Goal: Information Seeking & Learning: Understand process/instructions

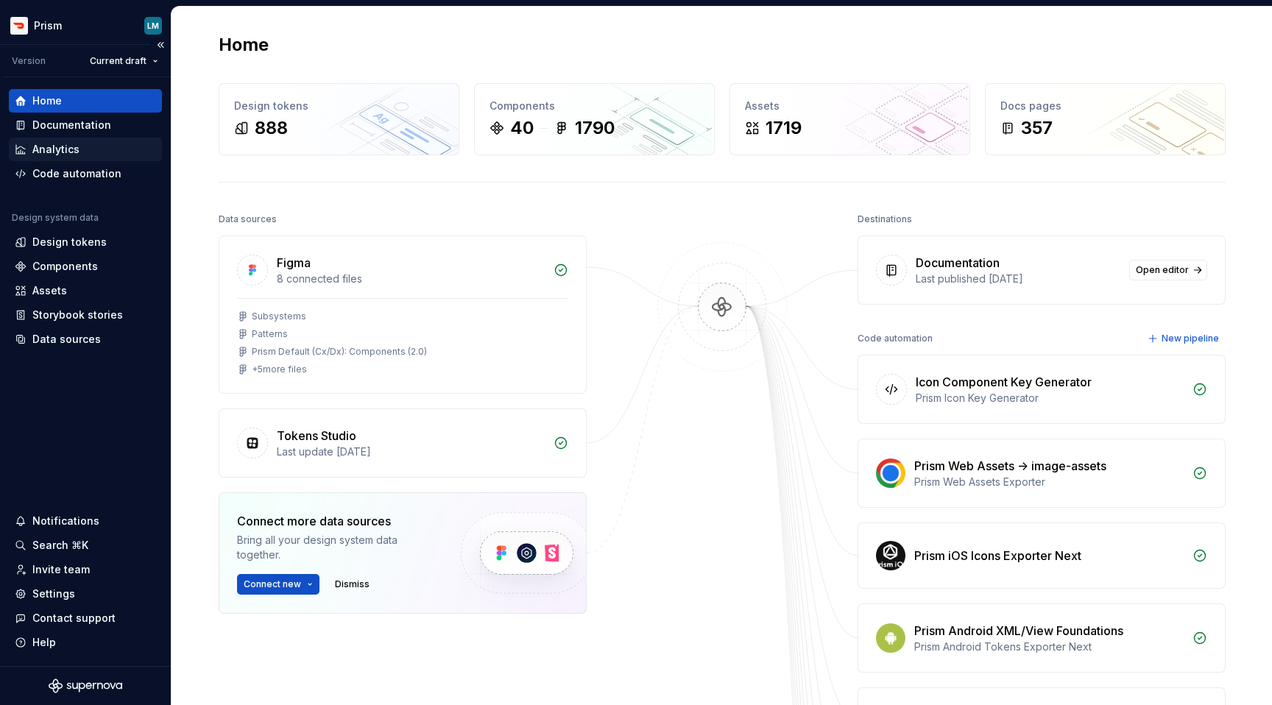
click at [46, 149] on div "Analytics" at bounding box center [55, 149] width 47 height 15
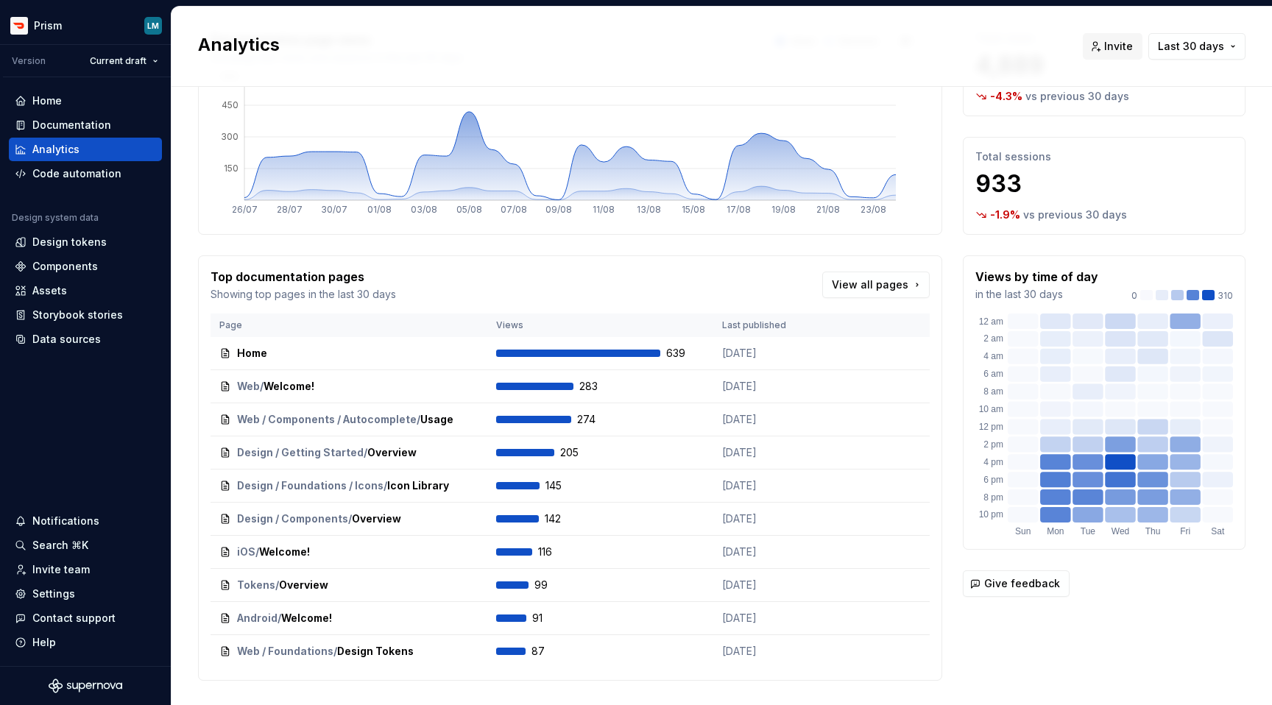
scroll to position [127, 0]
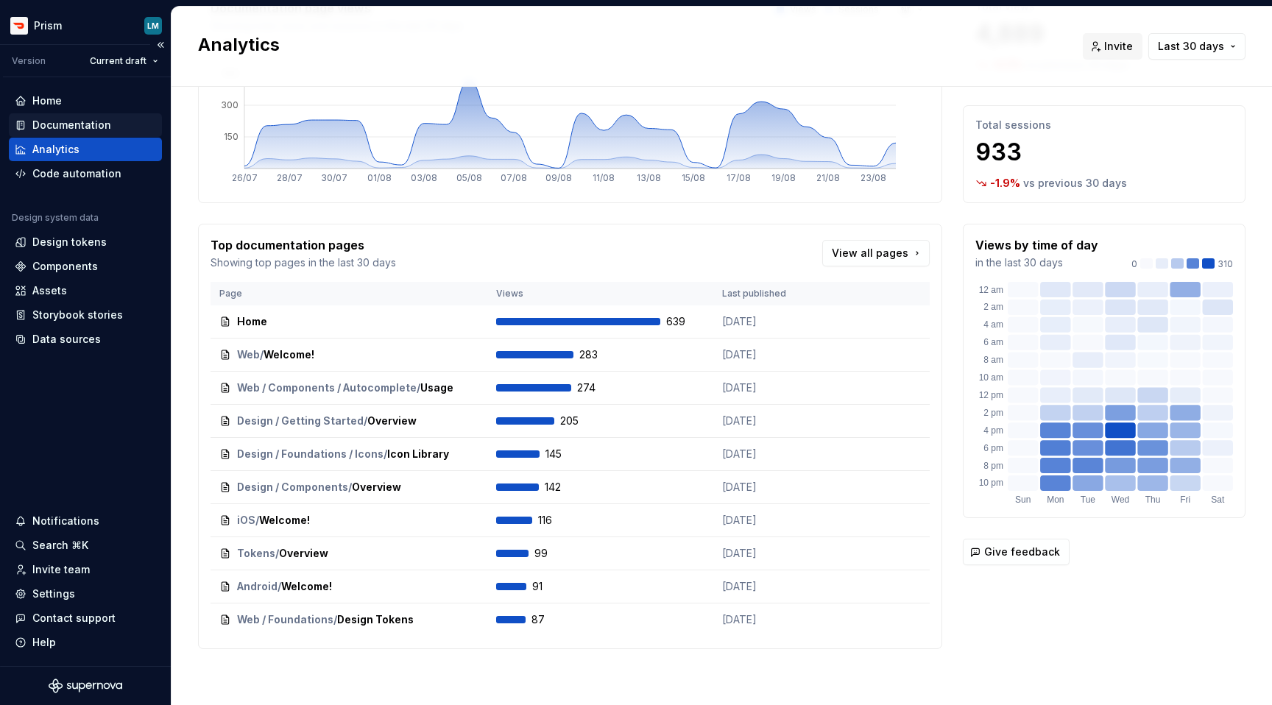
click at [47, 125] on div "Documentation" at bounding box center [71, 125] width 79 height 15
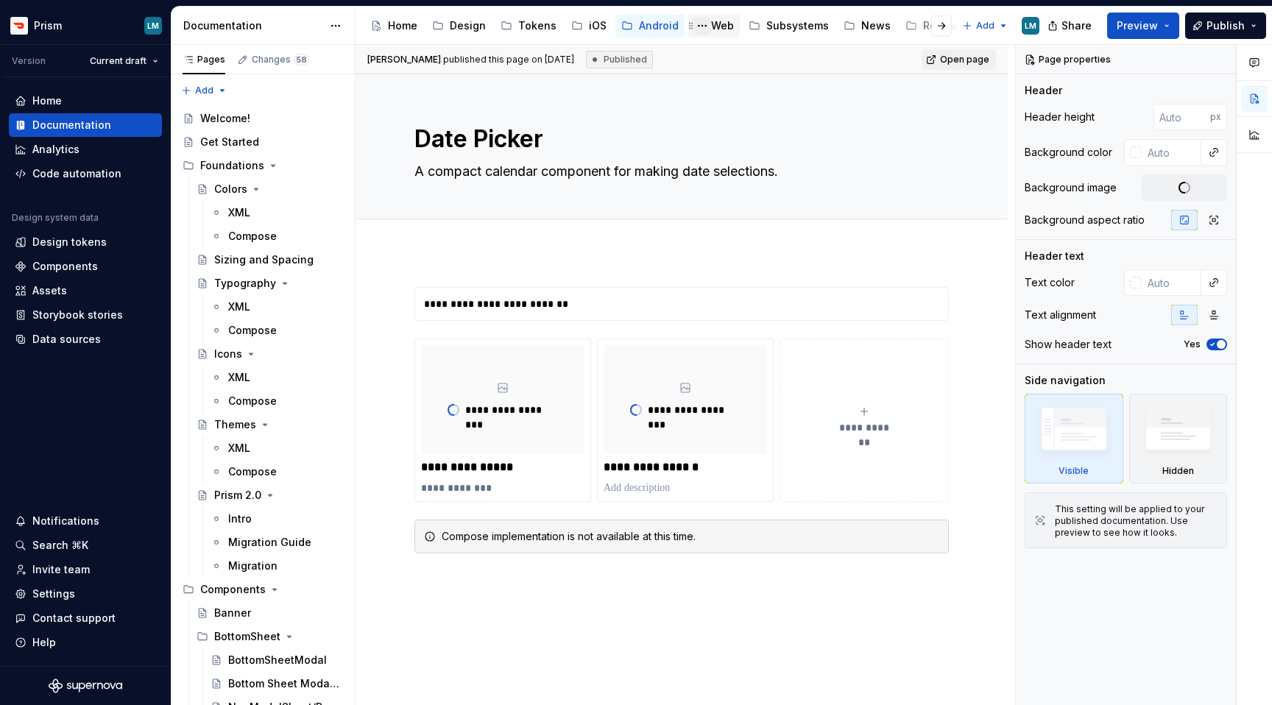
click at [701, 26] on button "Page tree" at bounding box center [703, 26] width 18 height 18
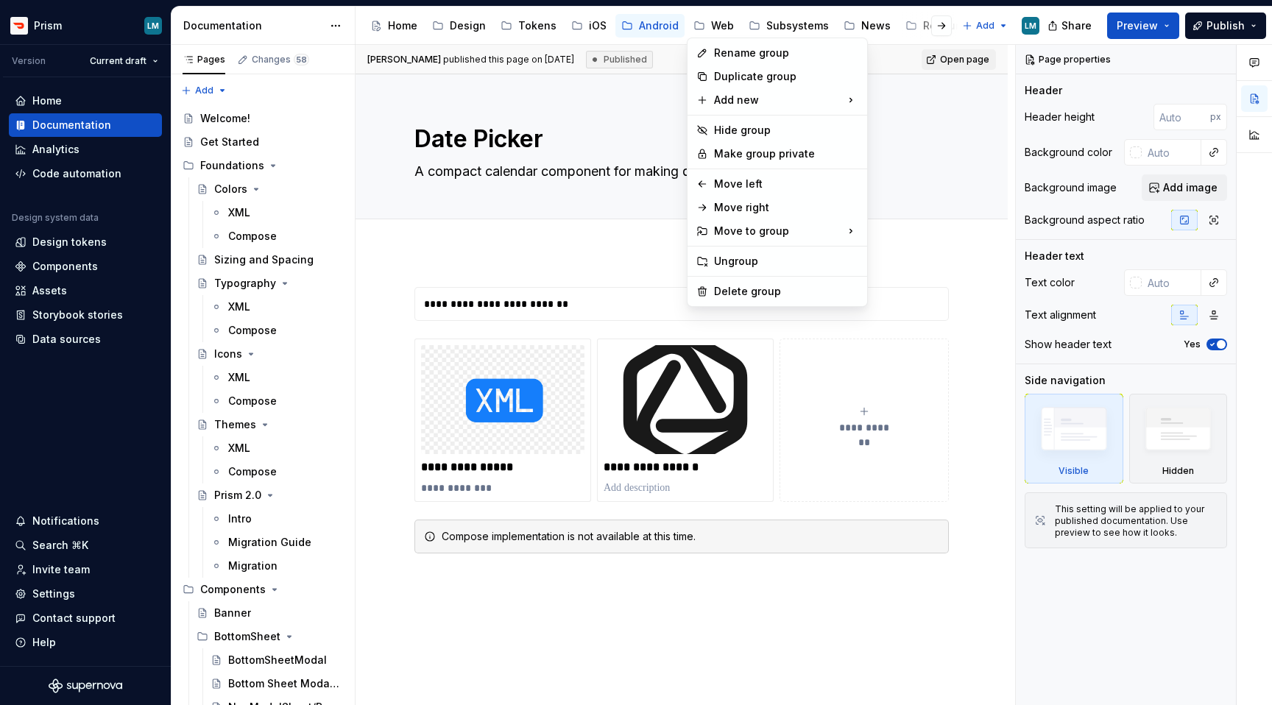
click at [711, 29] on html "Prism LM Version Current draft Home Documentation Analytics Code automation Des…" at bounding box center [636, 352] width 1272 height 705
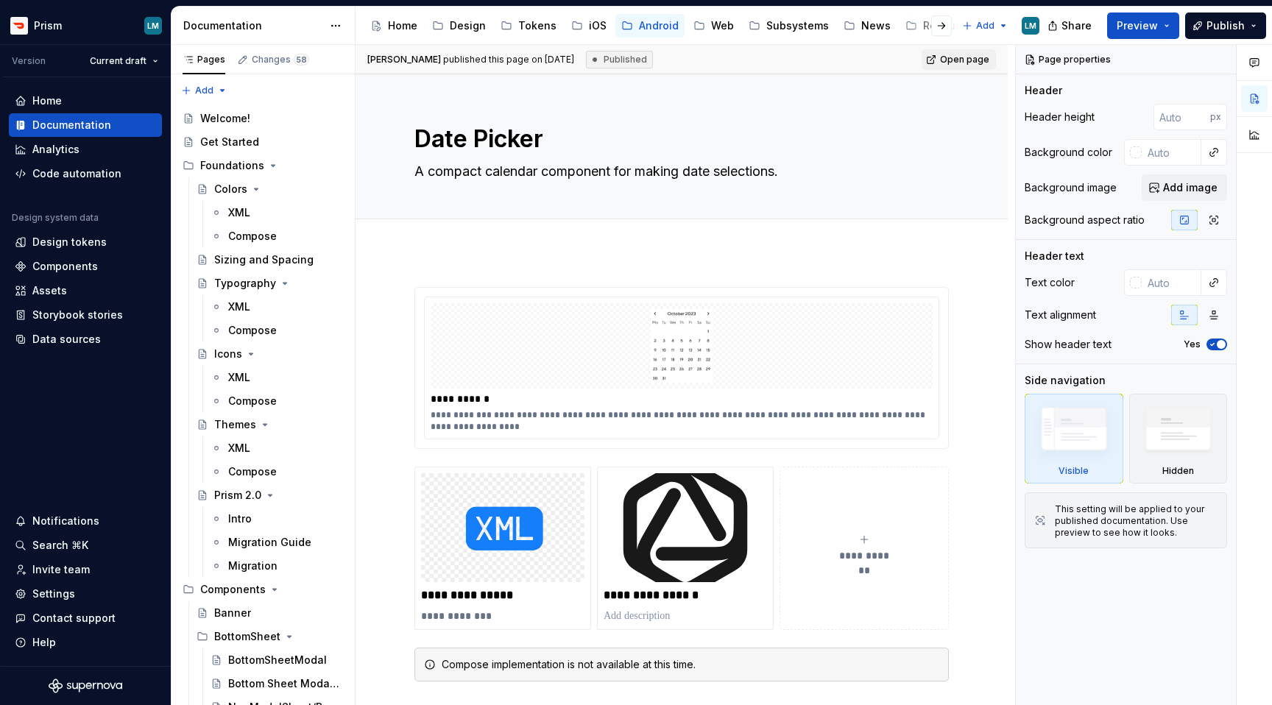
click at [711, 29] on div "Web" at bounding box center [722, 25] width 23 height 15
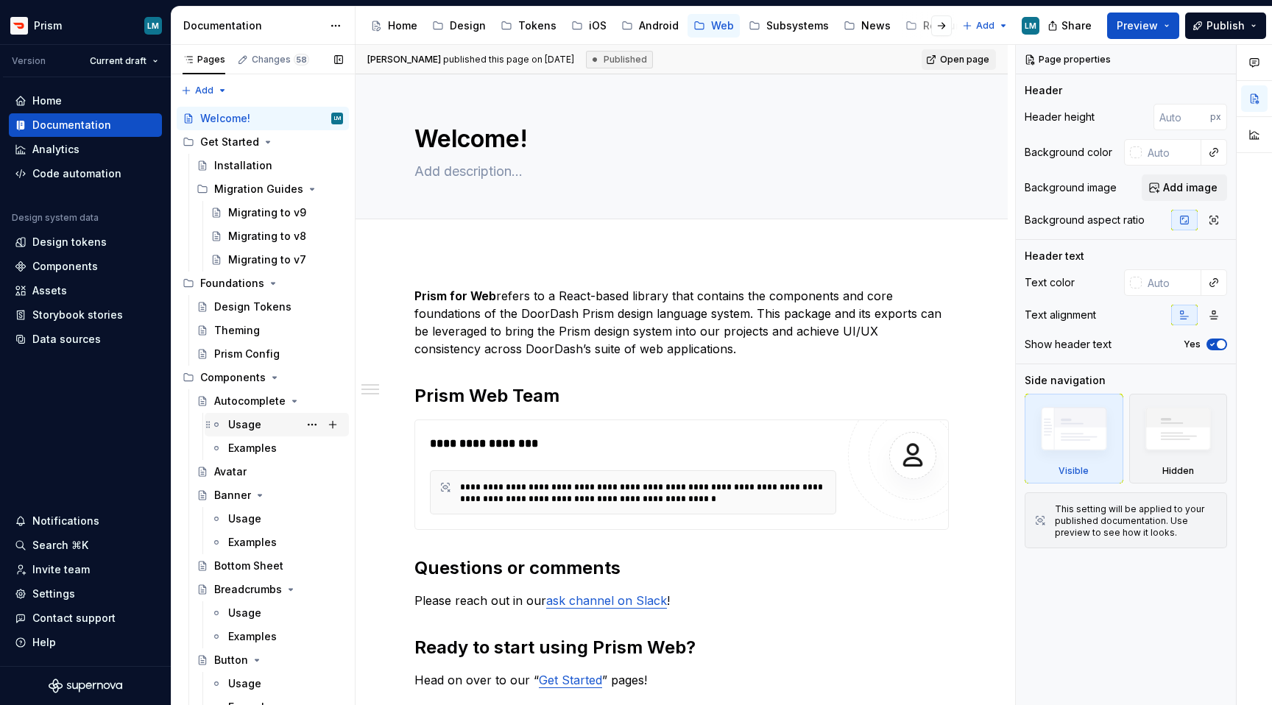
click at [247, 427] on div "Usage" at bounding box center [244, 424] width 33 height 15
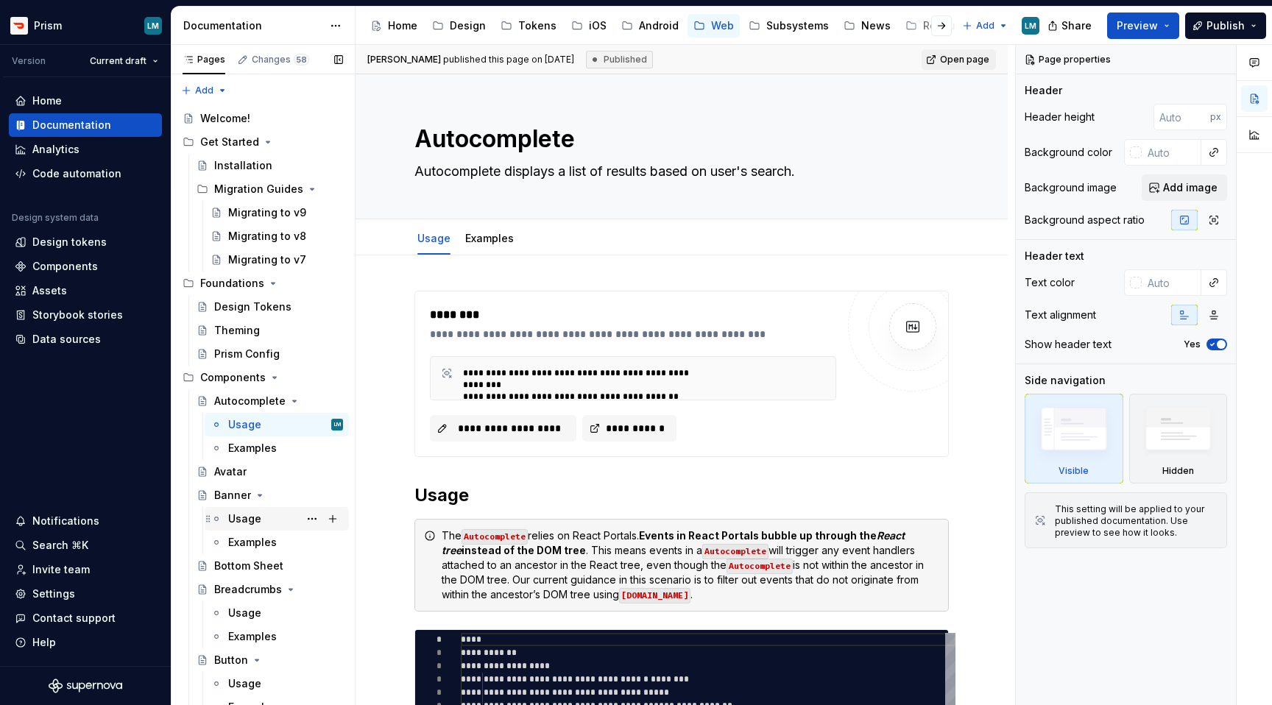
click at [239, 523] on div "Usage" at bounding box center [244, 519] width 33 height 15
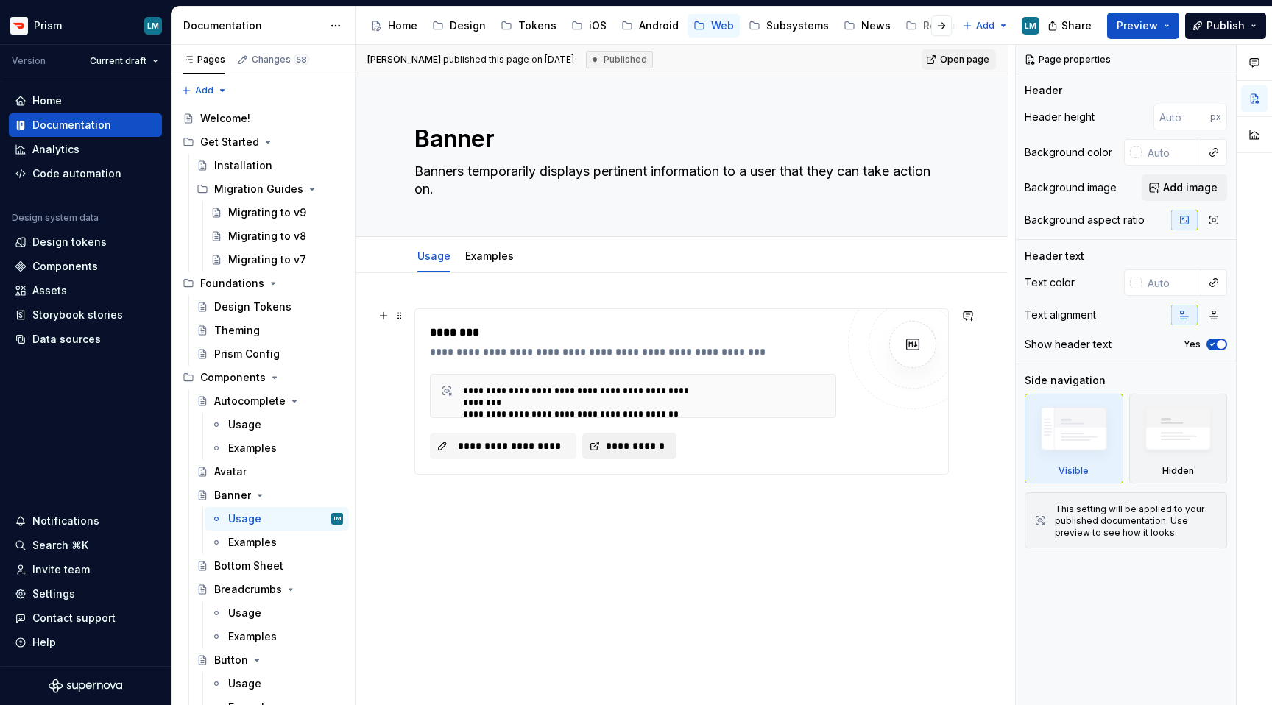
click at [619, 450] on span "**********" at bounding box center [635, 446] width 63 height 15
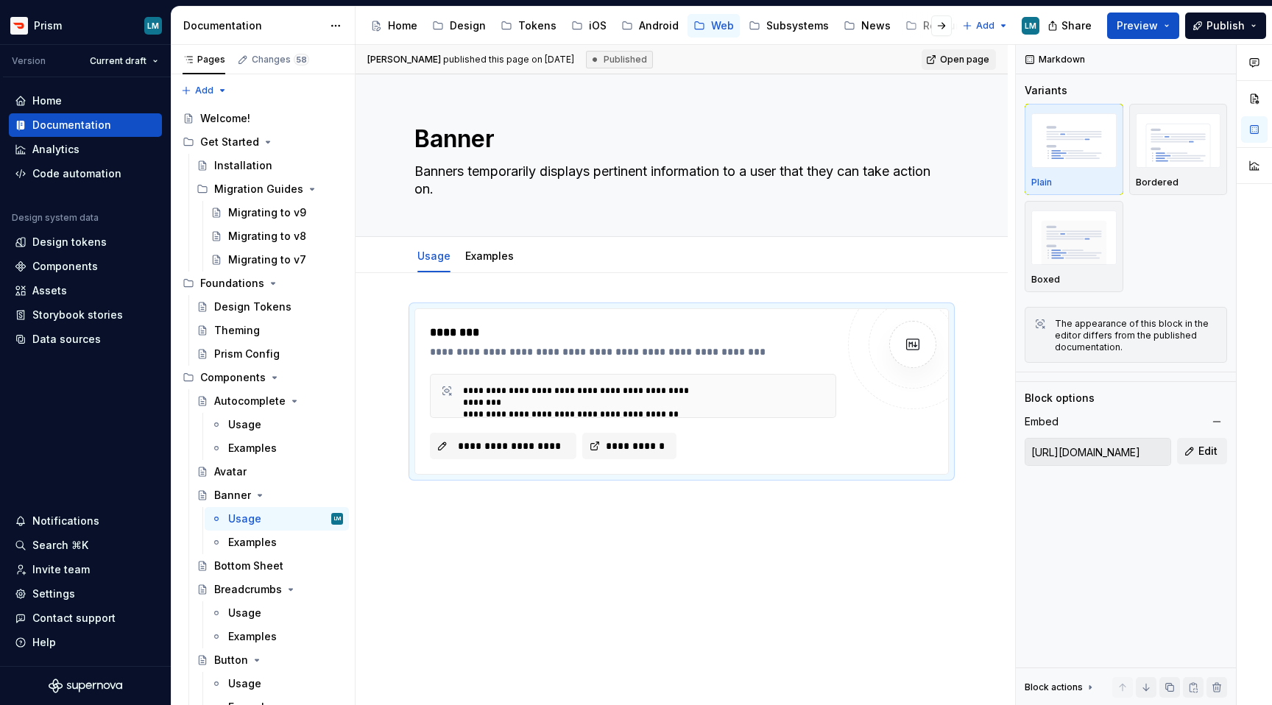
type textarea "*"
